Goal: Information Seeking & Learning: Compare options

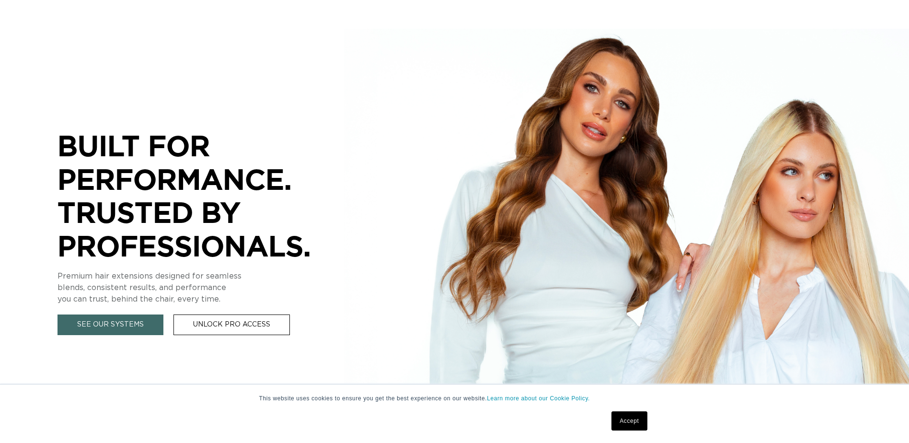
drag, startPoint x: 638, startPoint y: 427, endPoint x: 624, endPoint y: 419, distance: 15.9
click at [638, 427] on link "Accept" at bounding box center [628, 420] width 35 height 19
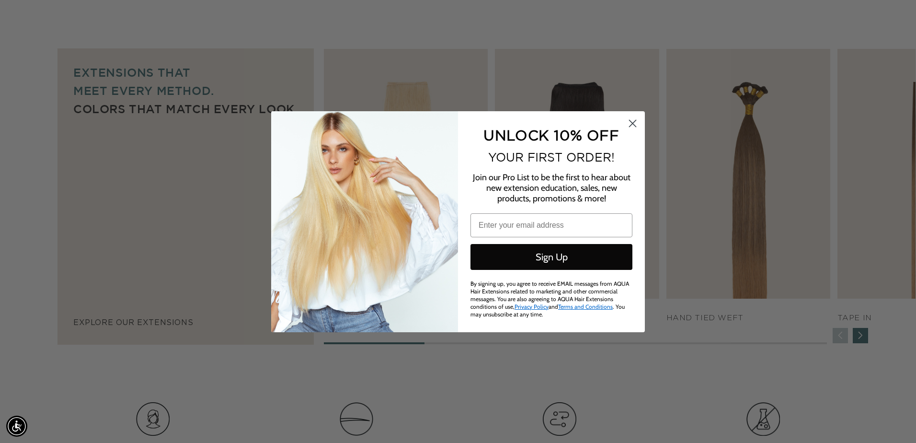
click at [631, 125] on circle "Close dialog" at bounding box center [633, 123] width 16 height 16
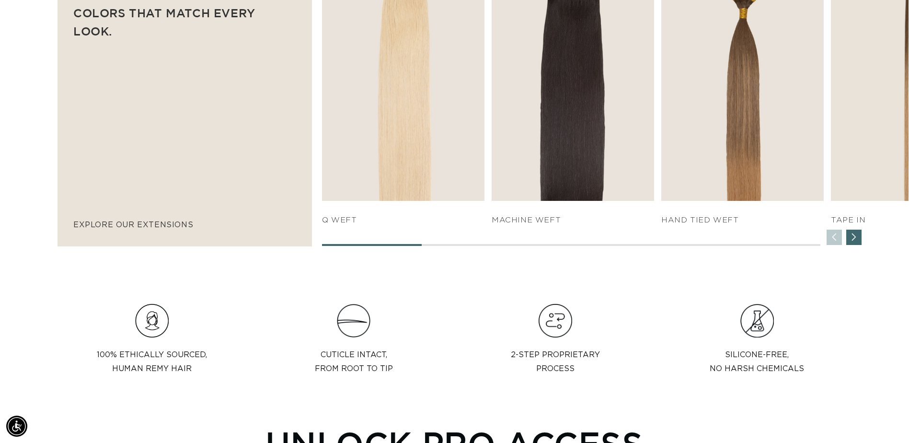
click at [856, 244] on div "Next slide" at bounding box center [853, 236] width 15 height 15
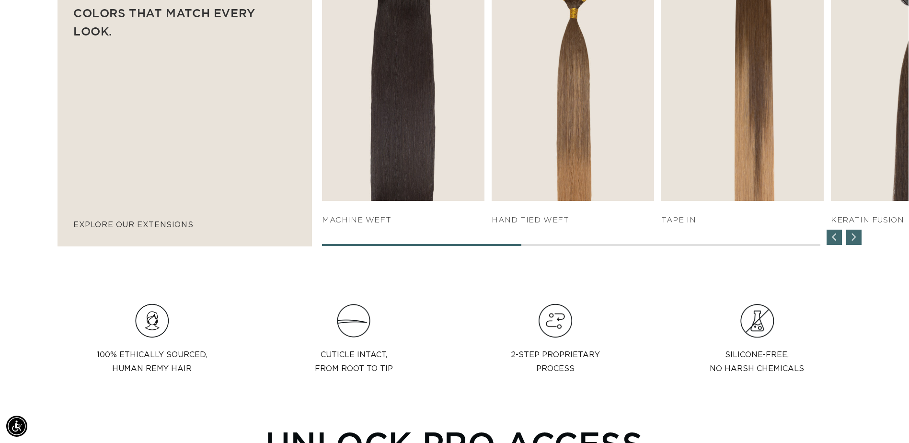
click at [856, 244] on div "Next slide" at bounding box center [853, 236] width 15 height 15
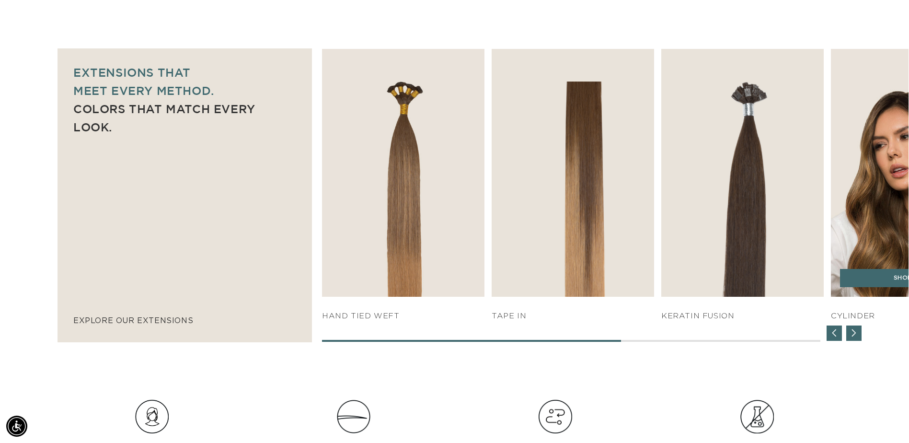
scroll to position [0, 841]
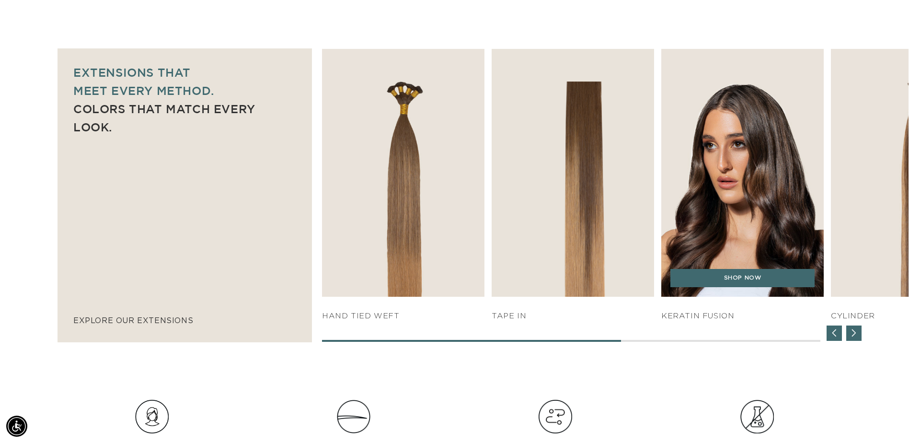
click at [769, 185] on img "5 / 7" at bounding box center [742, 173] width 171 height 260
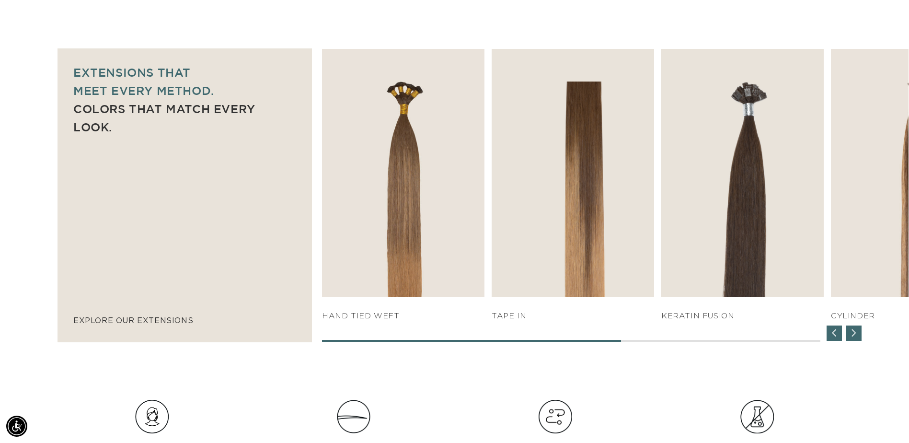
scroll to position [0, 1681]
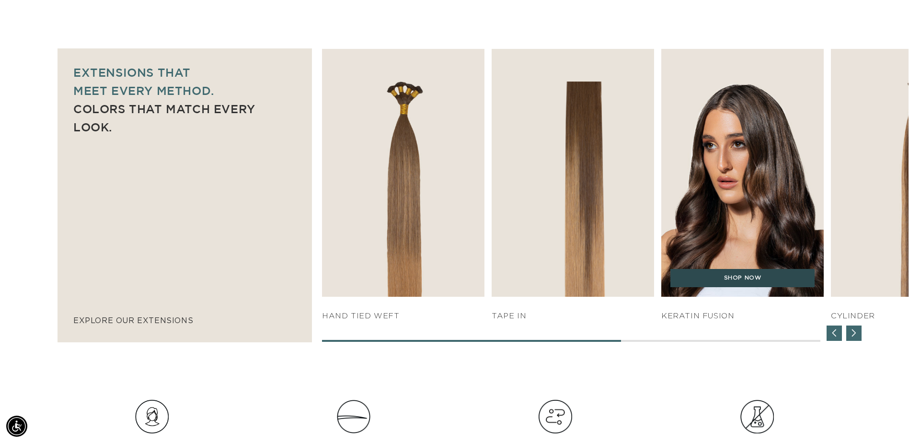
click at [762, 280] on link "SHOP NOW" at bounding box center [742, 278] width 144 height 18
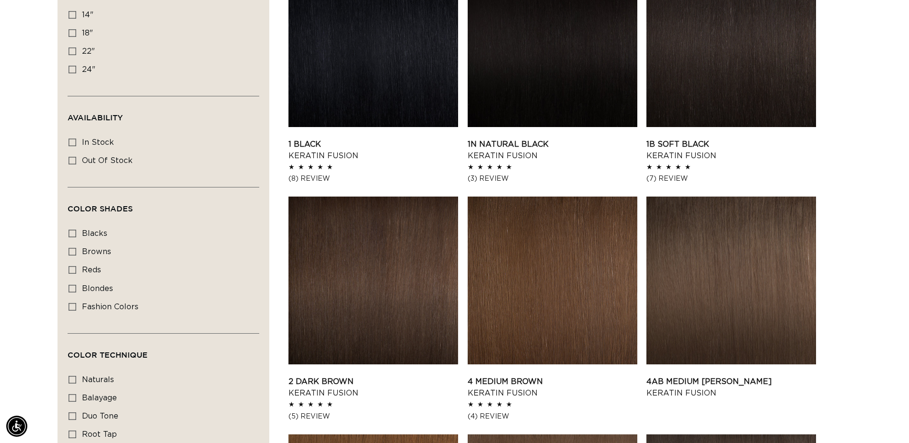
scroll to position [383, 0]
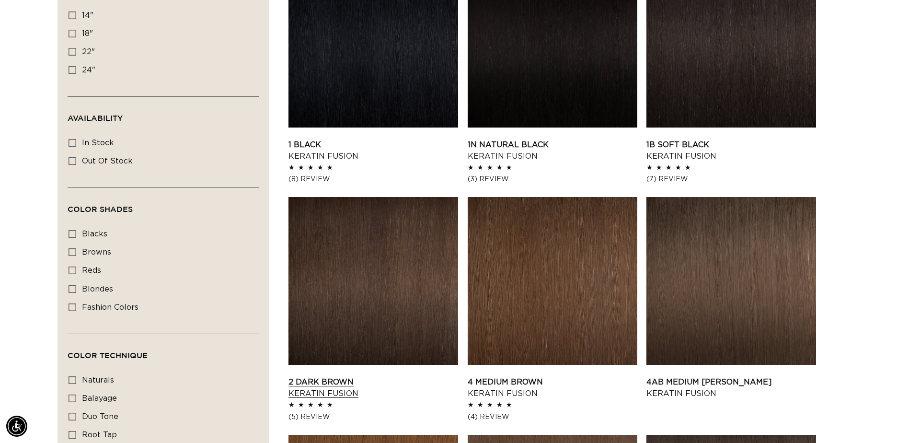
click at [433, 376] on link "2 Dark Brown Keratin Fusion" at bounding box center [373, 387] width 170 height 23
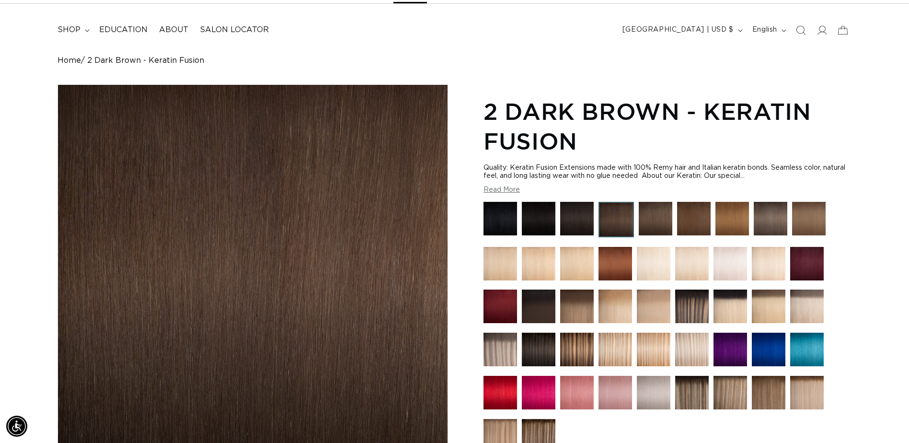
scroll to position [0, 1681]
click at [615, 270] on img at bounding box center [615, 264] width 34 height 34
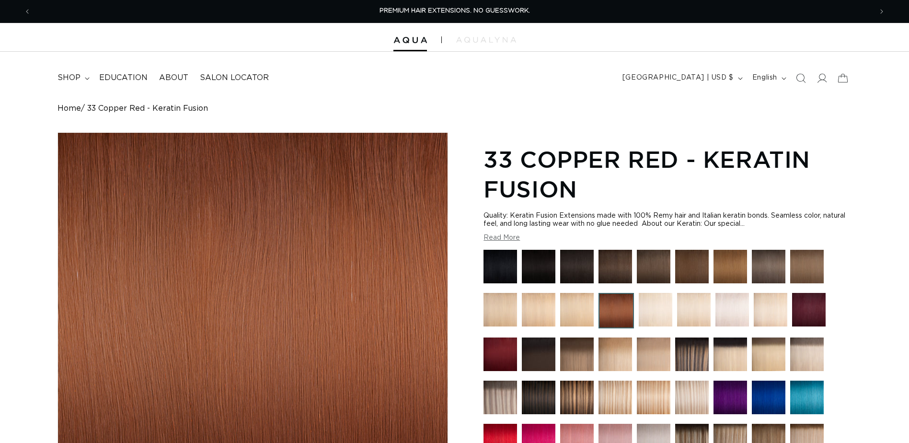
click at [580, 268] on img at bounding box center [577, 267] width 34 height 34
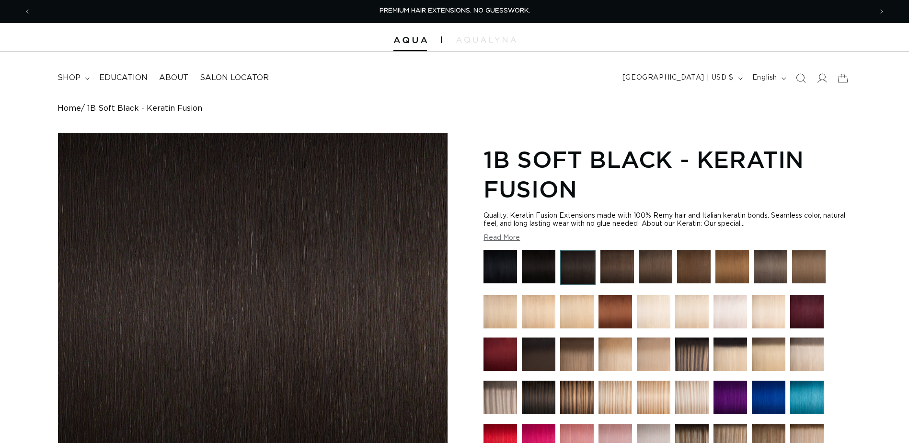
click at [618, 264] on img at bounding box center [617, 267] width 34 height 34
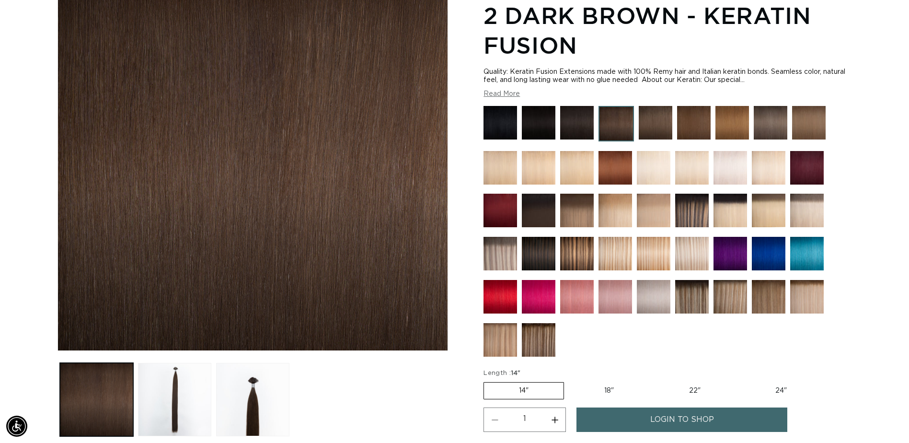
scroll to position [0, 1681]
click at [698, 302] on img at bounding box center [692, 297] width 34 height 34
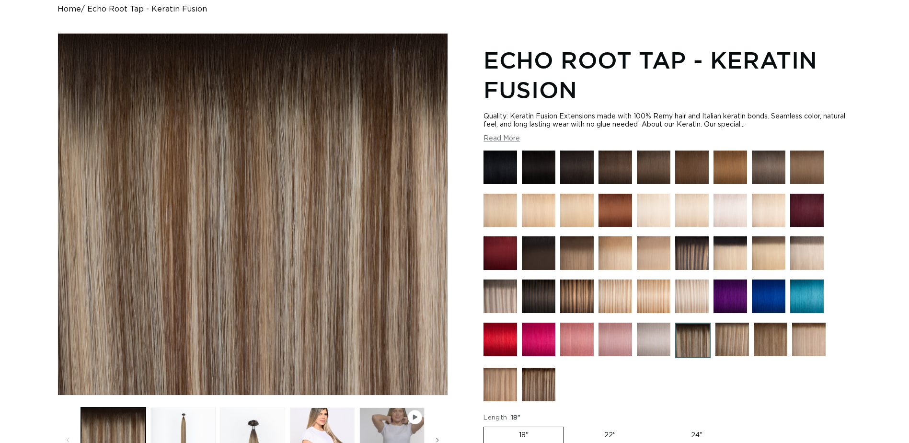
scroll to position [144, 0]
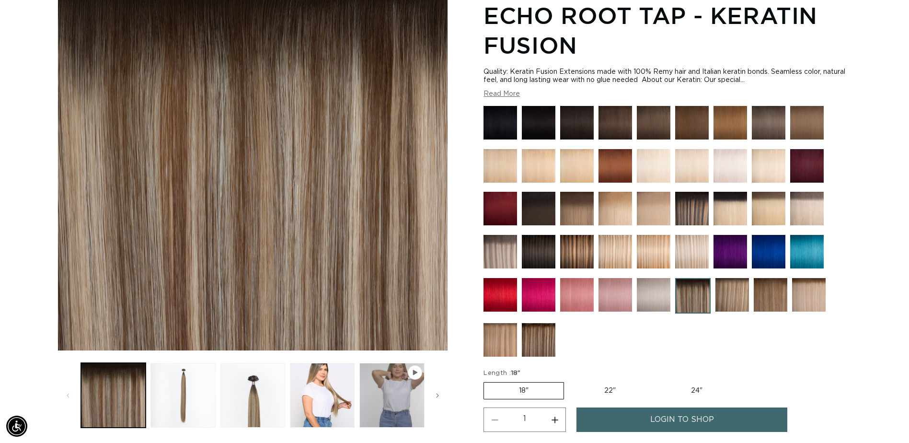
click at [548, 341] on img at bounding box center [539, 340] width 34 height 34
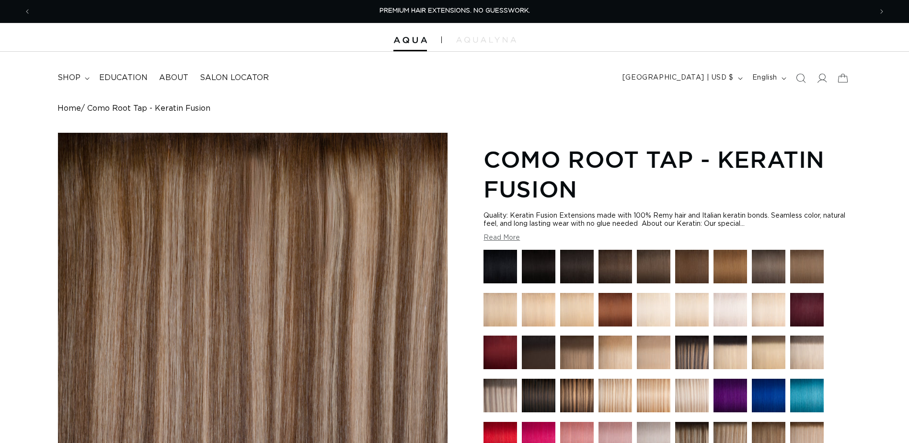
click at [583, 387] on img at bounding box center [577, 395] width 34 height 34
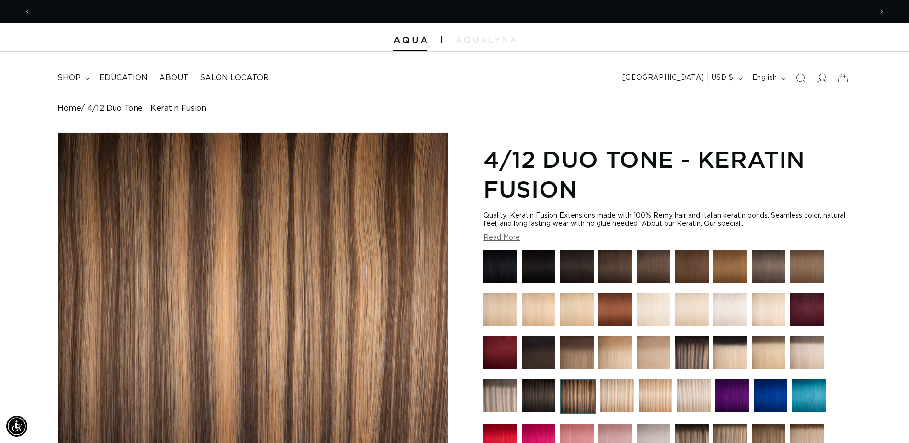
scroll to position [0, 841]
click at [617, 267] on img at bounding box center [615, 267] width 34 height 34
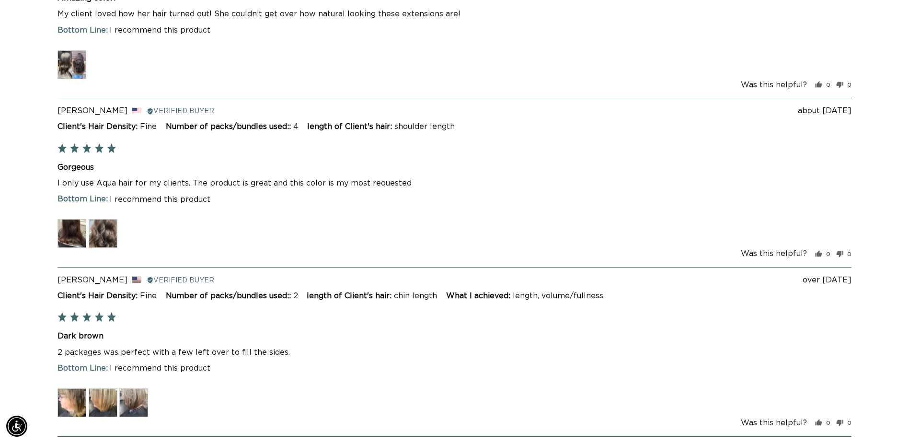
scroll to position [2443, 0]
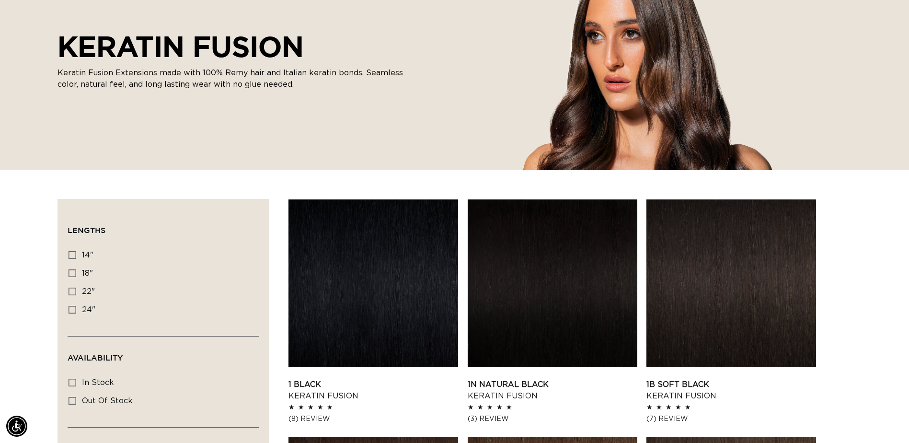
scroll to position [0, 841]
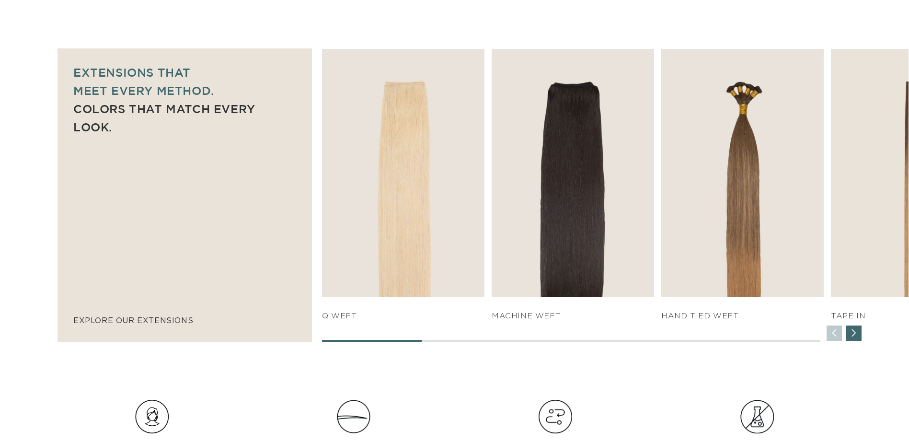
click at [858, 333] on div "Next slide" at bounding box center [853, 332] width 15 height 15
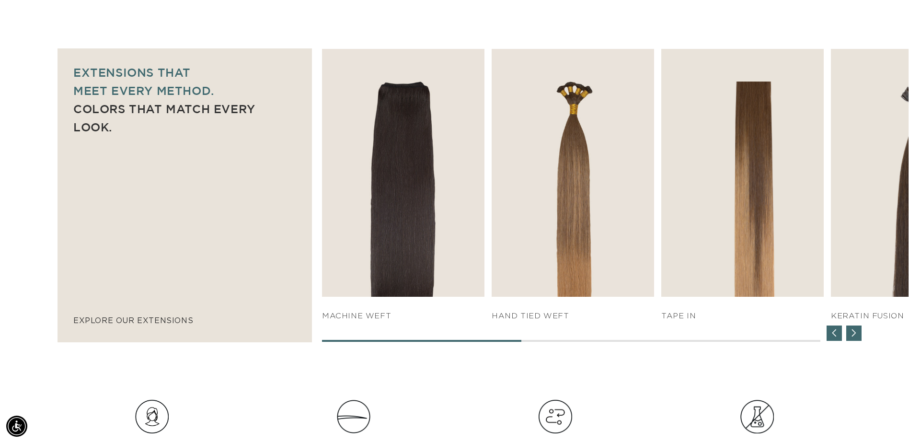
click at [858, 333] on div "Next slide" at bounding box center [853, 332] width 15 height 15
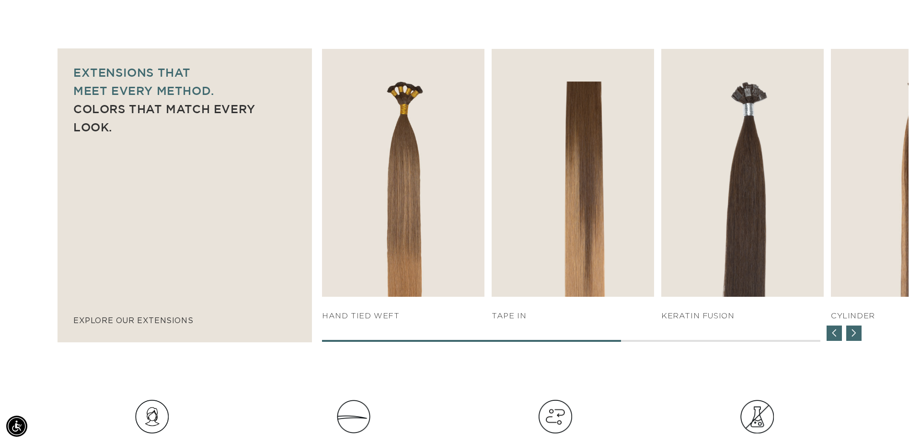
click at [858, 333] on div "Next slide" at bounding box center [853, 332] width 15 height 15
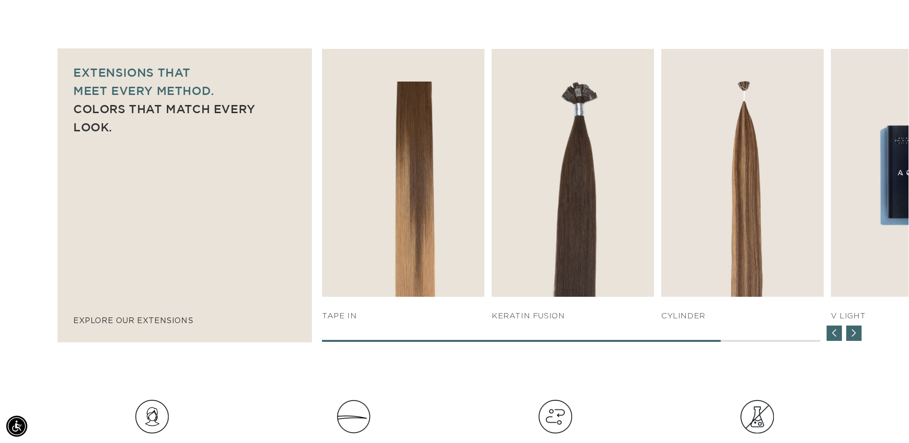
click at [858, 333] on div "Next slide" at bounding box center [853, 332] width 15 height 15
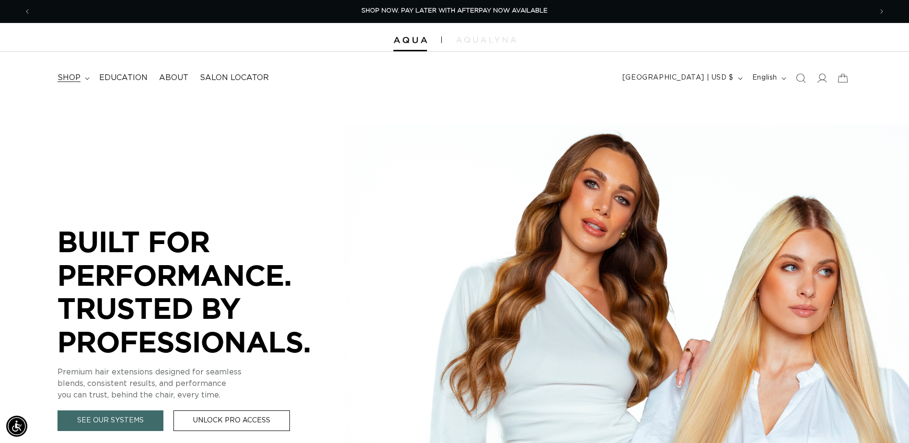
click at [82, 78] on summary "shop" at bounding box center [73, 78] width 42 height 22
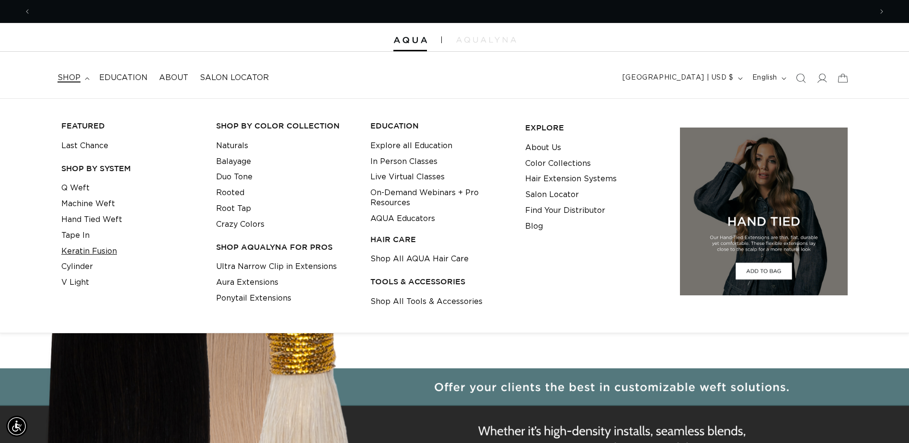
click at [90, 252] on link "Keratin Fusion" at bounding box center [89, 251] width 56 height 16
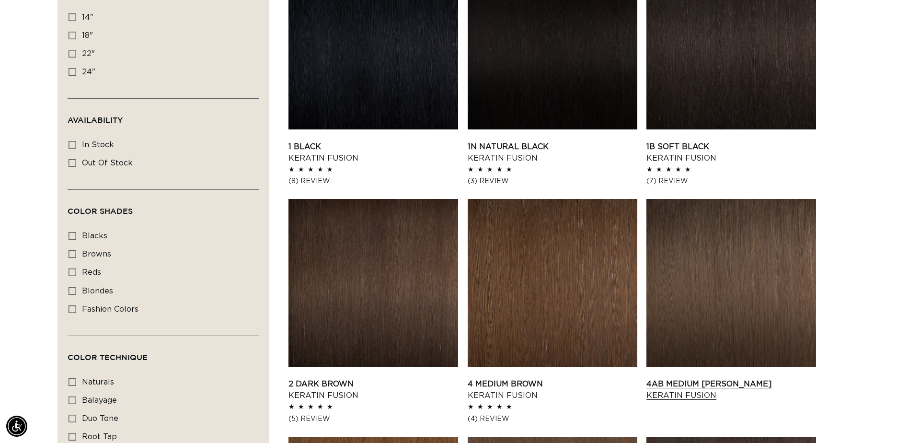
scroll to position [383, 0]
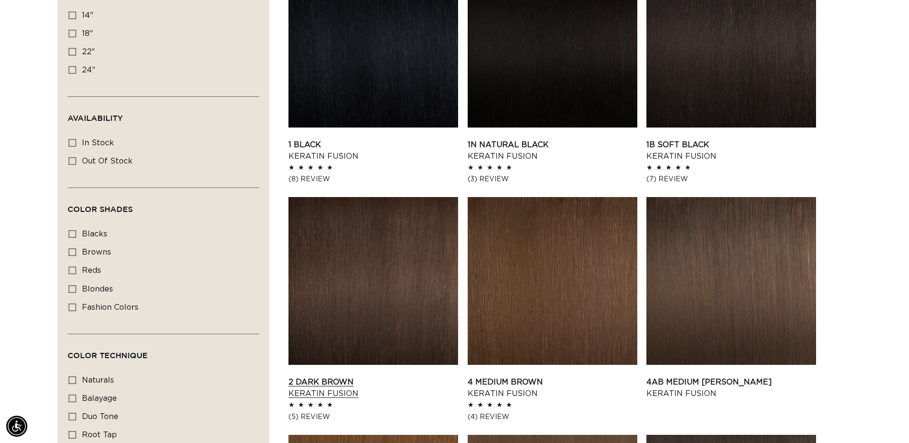
click at [388, 376] on link "2 Dark Brown Keratin Fusion" at bounding box center [373, 387] width 170 height 23
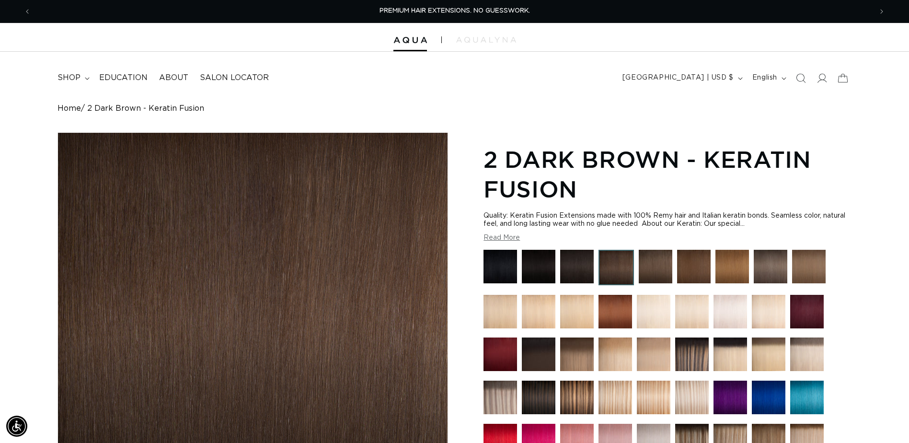
click at [587, 271] on img at bounding box center [577, 267] width 34 height 34
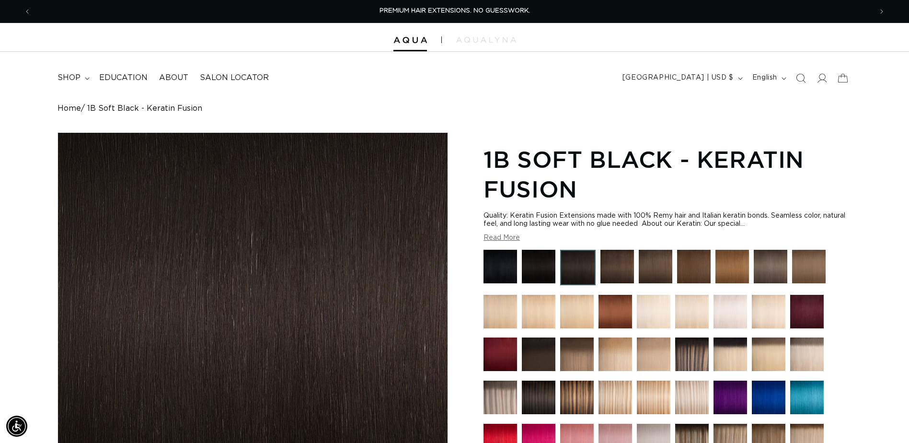
click at [621, 270] on img at bounding box center [617, 267] width 34 height 34
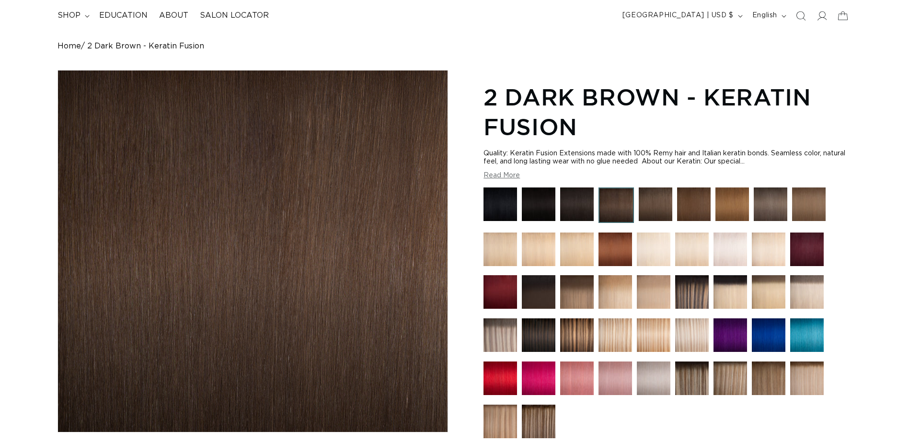
scroll to position [96, 0]
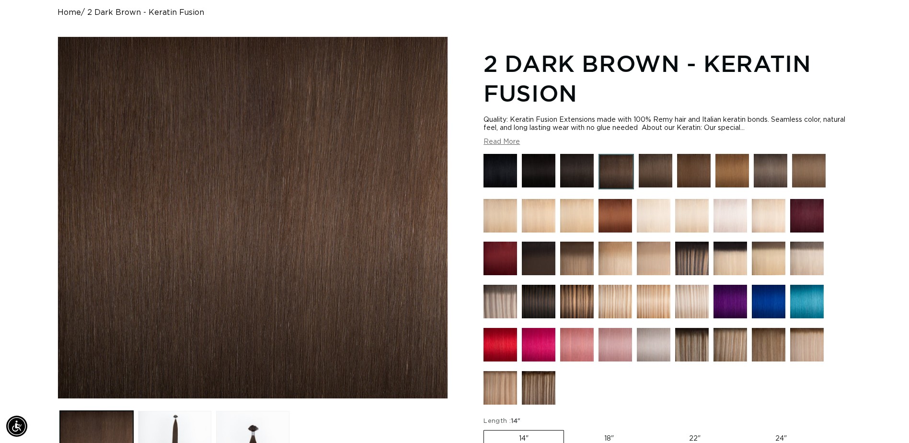
click at [619, 214] on img at bounding box center [615, 216] width 34 height 34
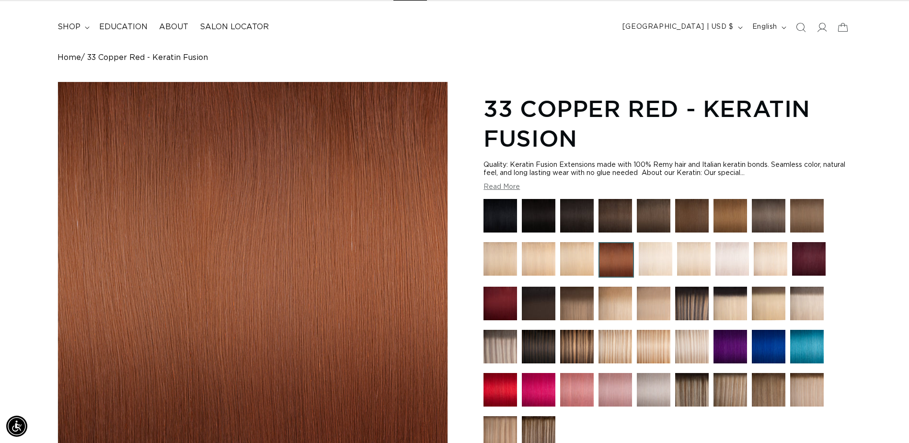
scroll to position [48, 0]
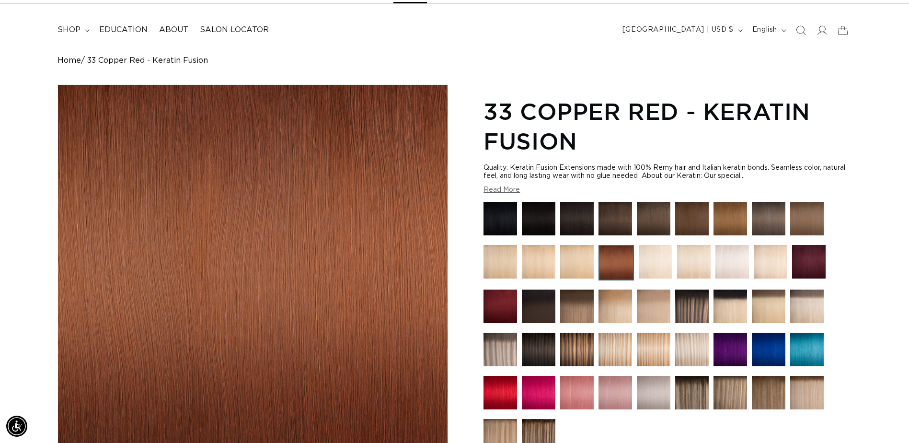
click at [619, 214] on img at bounding box center [615, 219] width 34 height 34
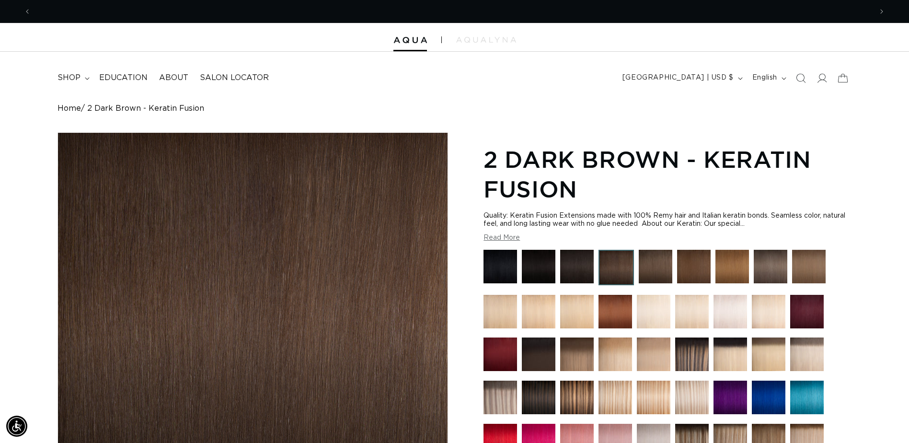
scroll to position [0, 841]
click at [584, 270] on img at bounding box center [577, 267] width 34 height 34
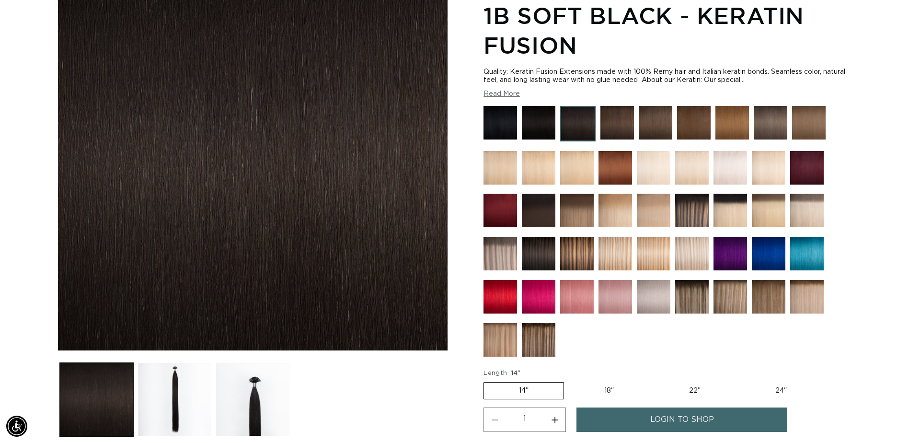
scroll to position [0, 841]
